Goal: Information Seeking & Learning: Learn about a topic

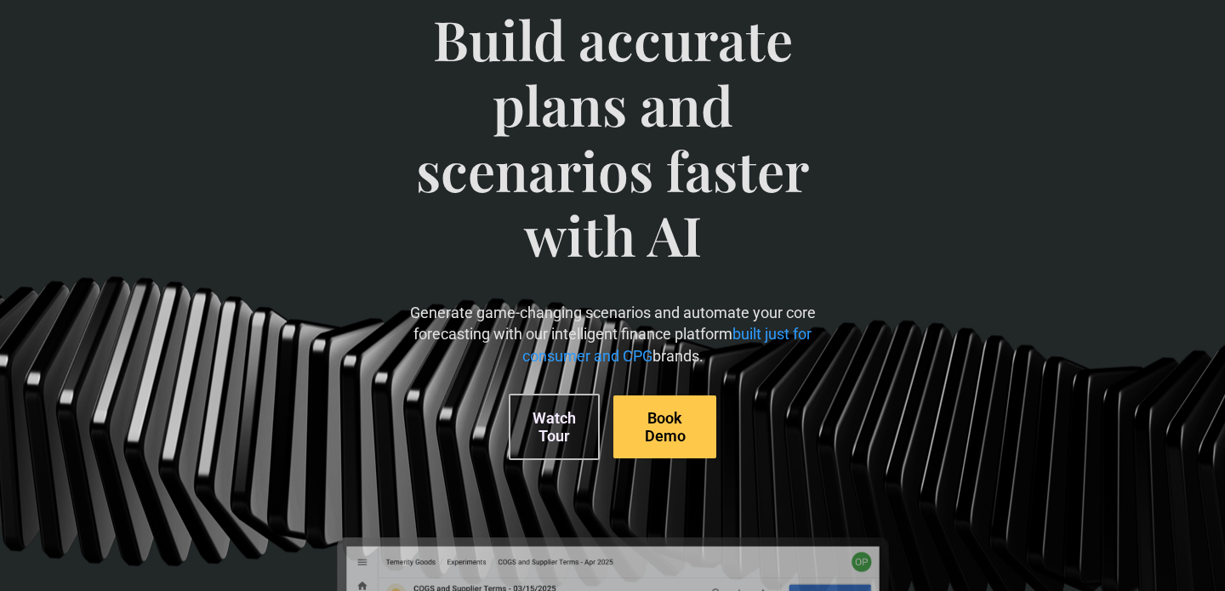
scroll to position [134, 0]
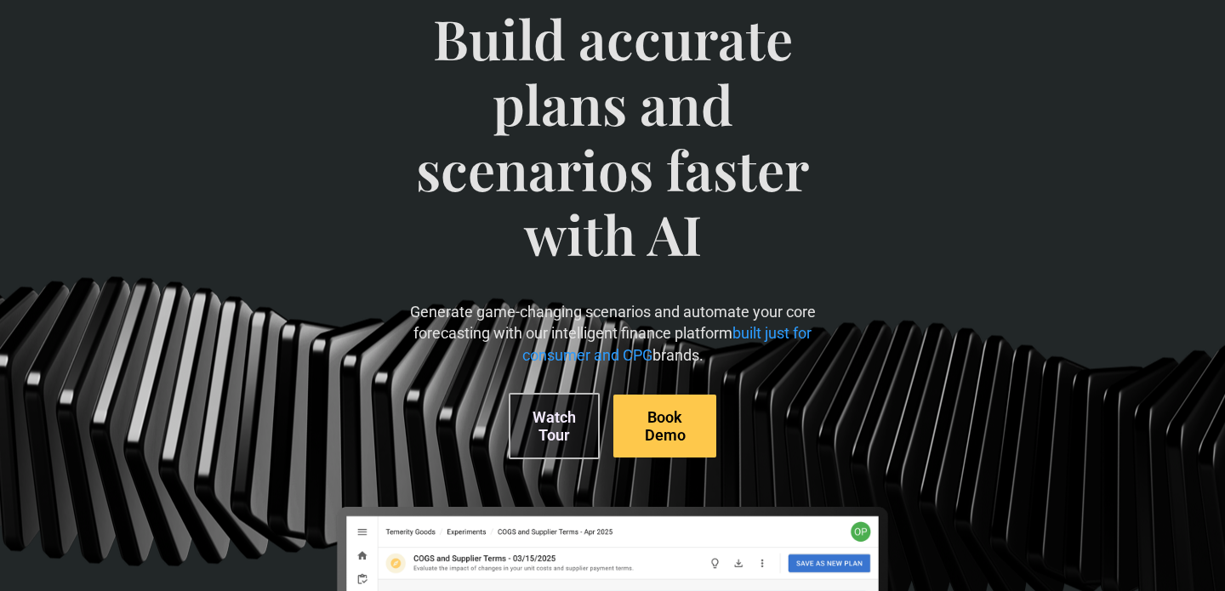
click at [566, 414] on link "Watch Tour" at bounding box center [554, 426] width 91 height 66
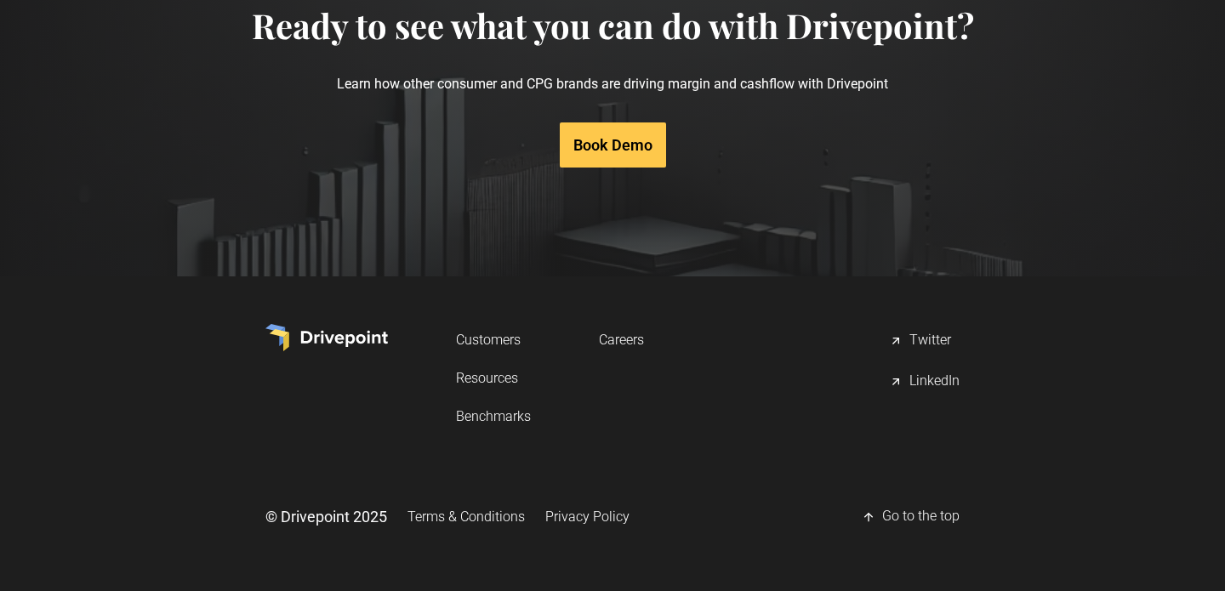
scroll to position [8828, 0]
click at [947, 380] on div "LinkedIn" at bounding box center [935, 382] width 50 height 20
click at [510, 416] on link "Benchmarks" at bounding box center [493, 416] width 75 height 31
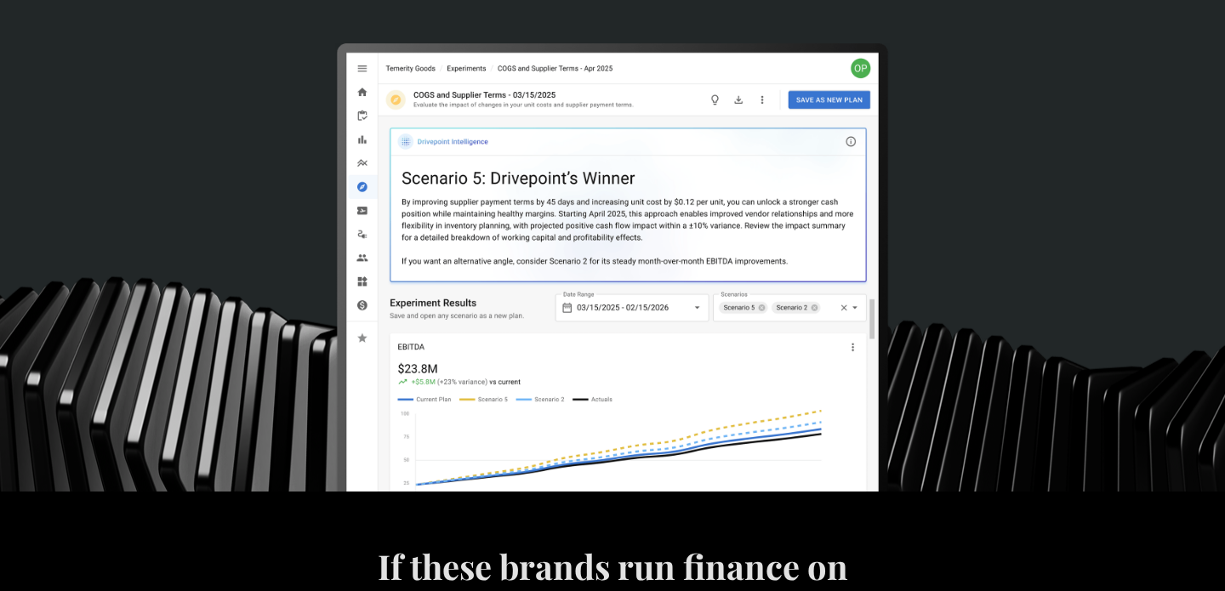
scroll to position [0, 0]
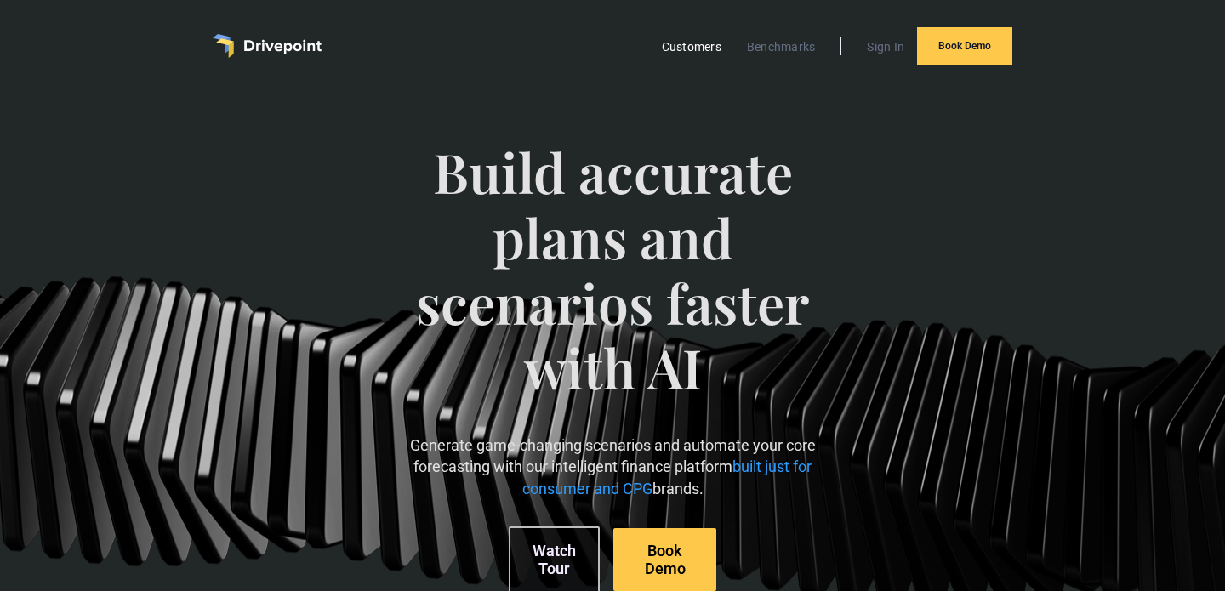
click at [712, 44] on link "Customers" at bounding box center [692, 47] width 77 height 22
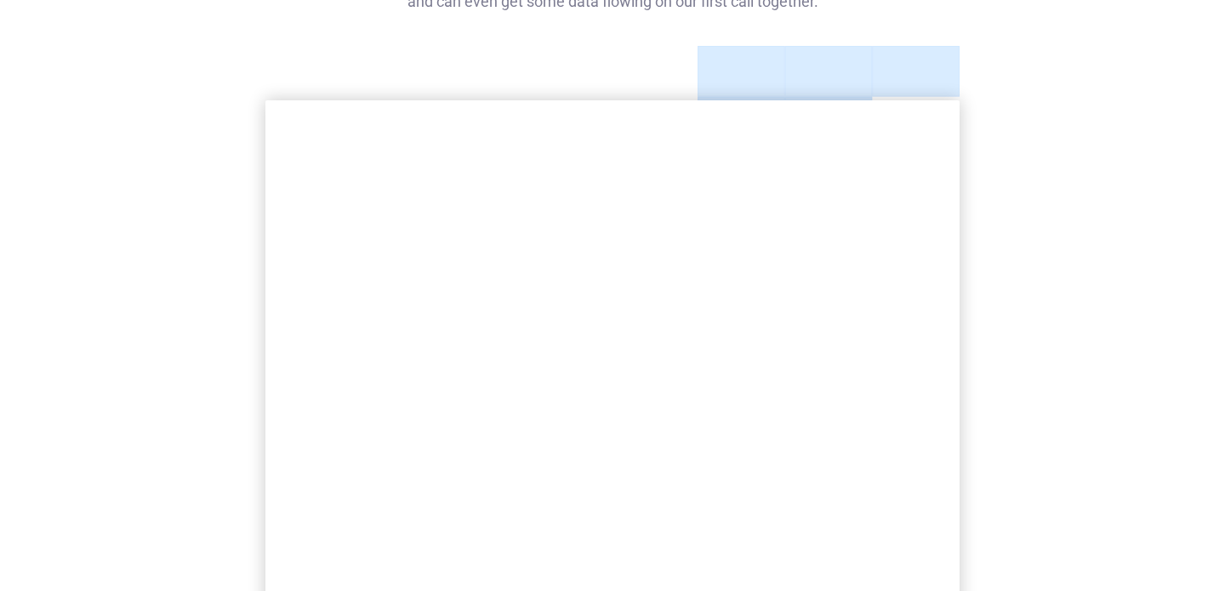
scroll to position [273, 0]
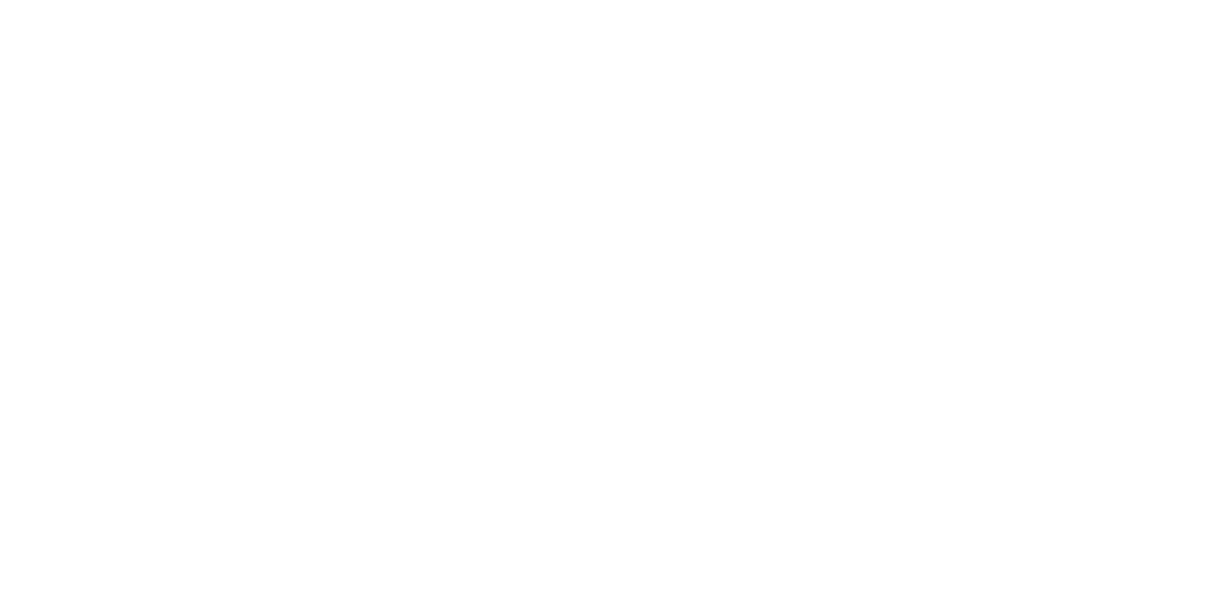
scroll to position [752, 0]
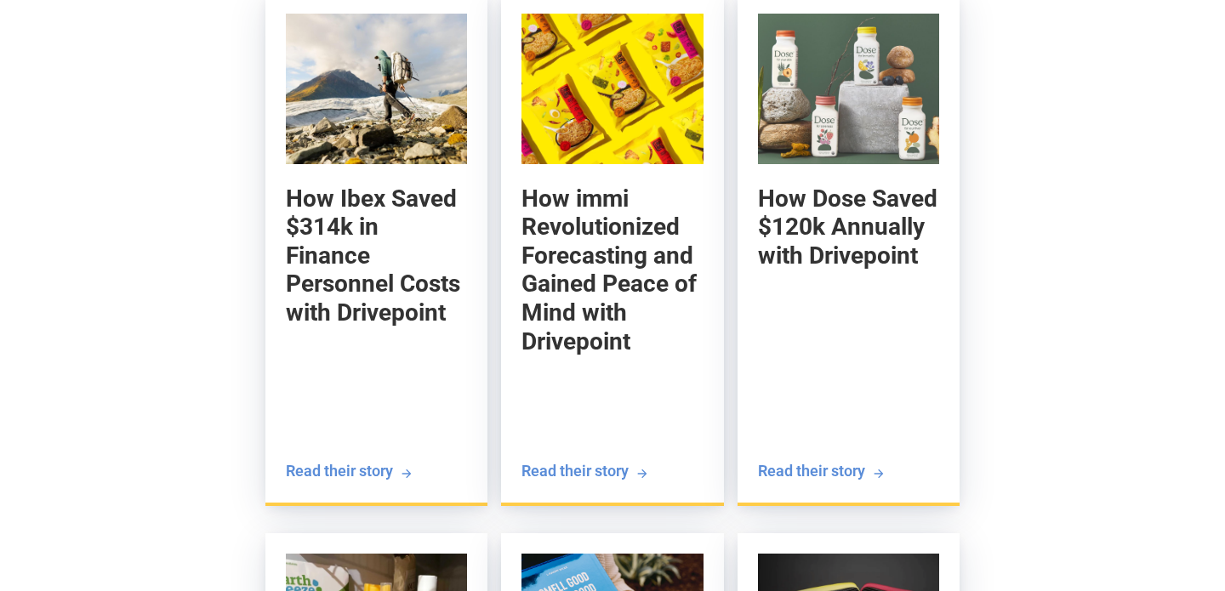
scroll to position [1931, 0]
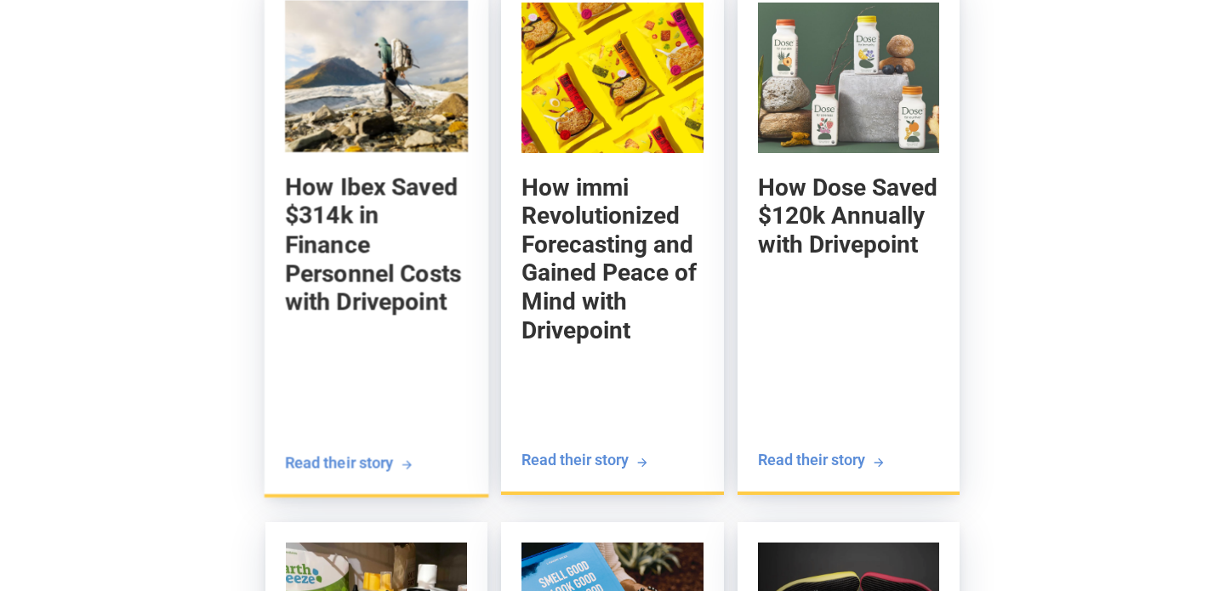
click at [371, 105] on img at bounding box center [376, 76] width 183 height 152
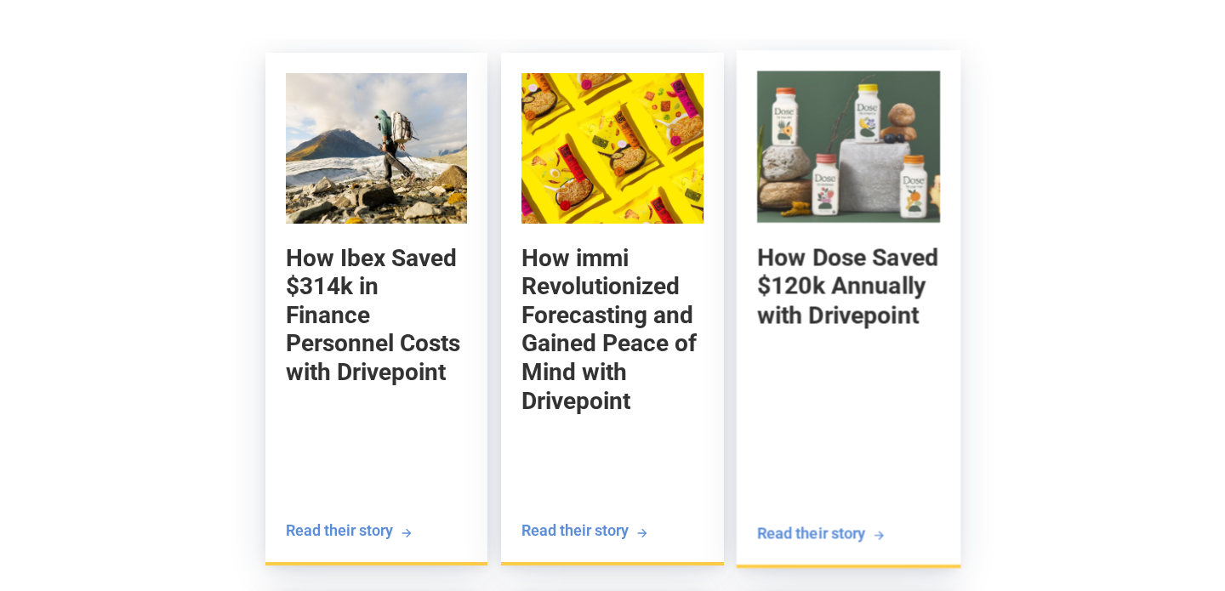
scroll to position [1851, 0]
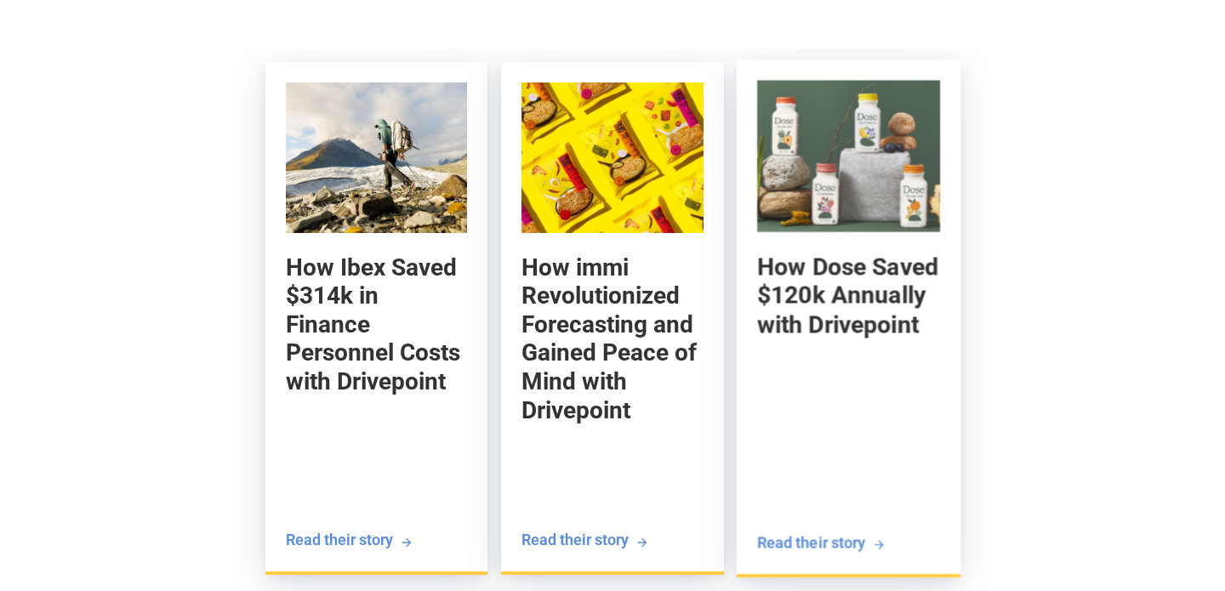
click at [891, 295] on h5 "How Dose Saved $120k Annually with Drivepoint" at bounding box center [848, 296] width 183 height 87
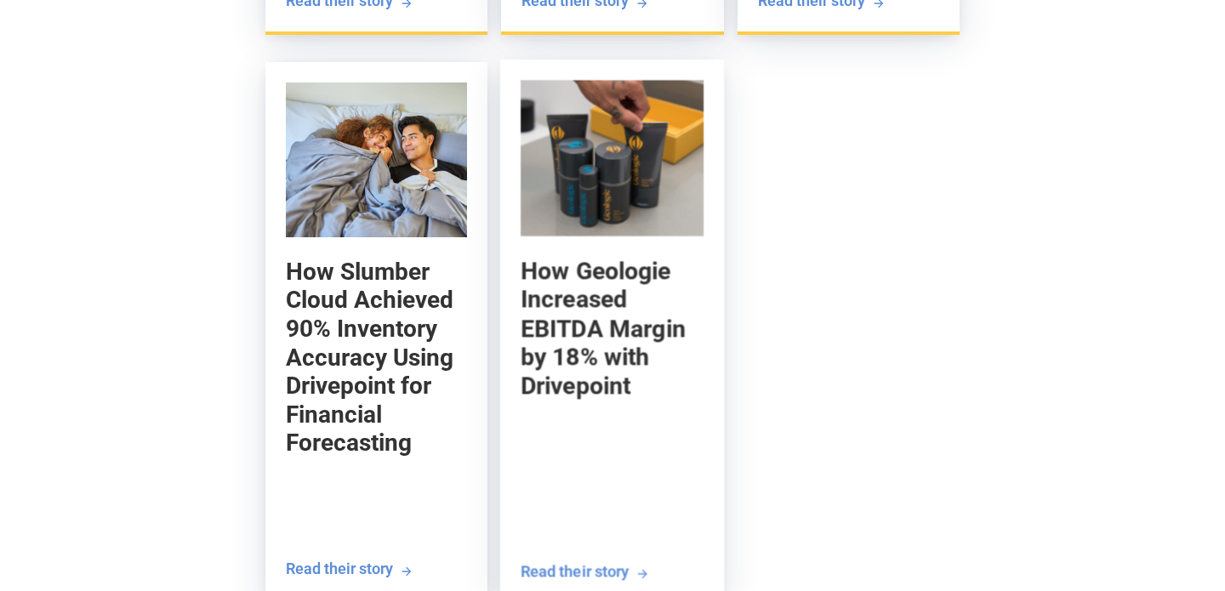
scroll to position [2940, 0]
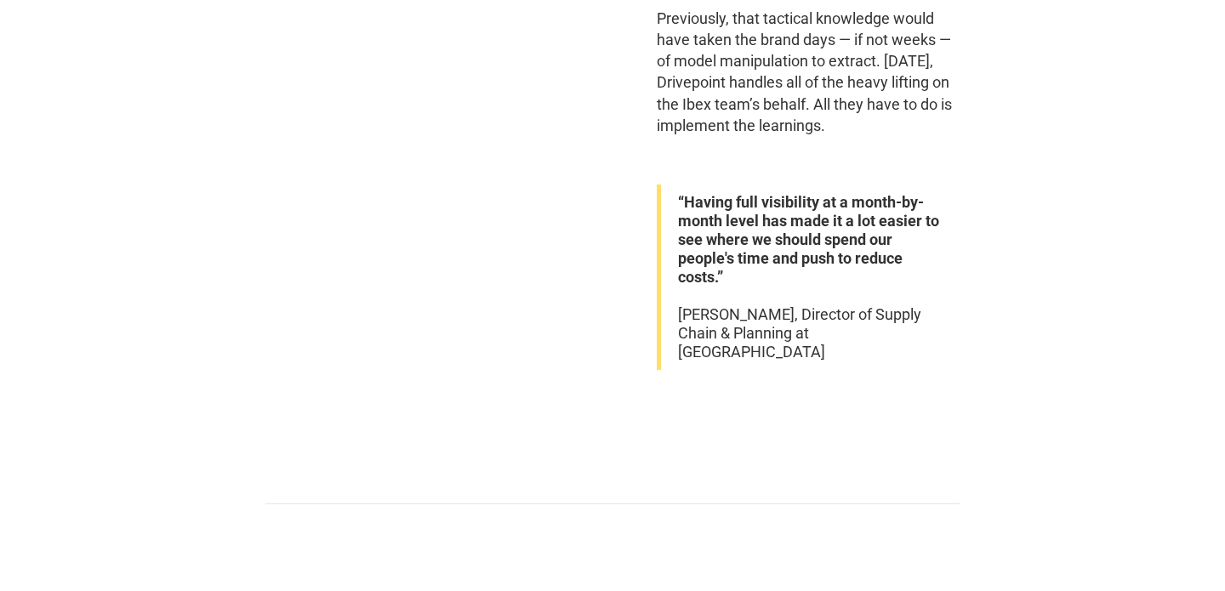
scroll to position [3359, 0]
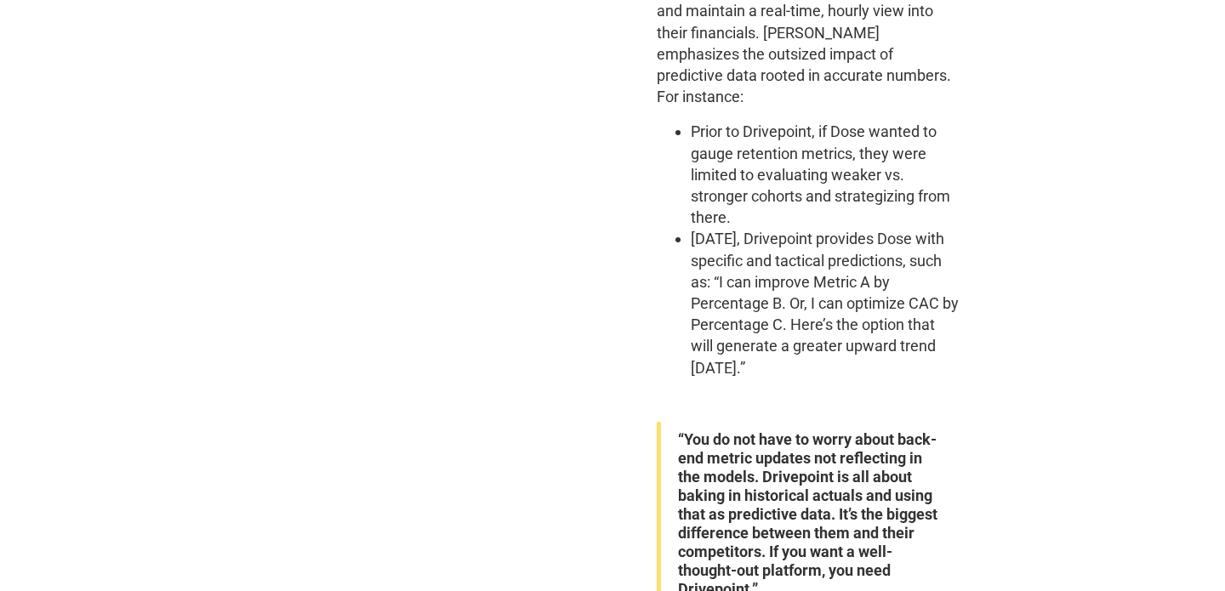
scroll to position [2536, 0]
